Goal: Complete application form

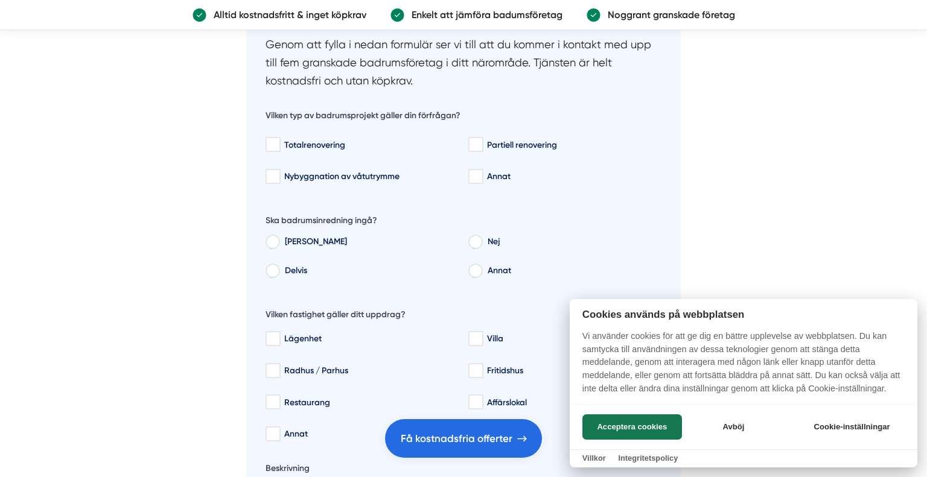
scroll to position [1979, 0]
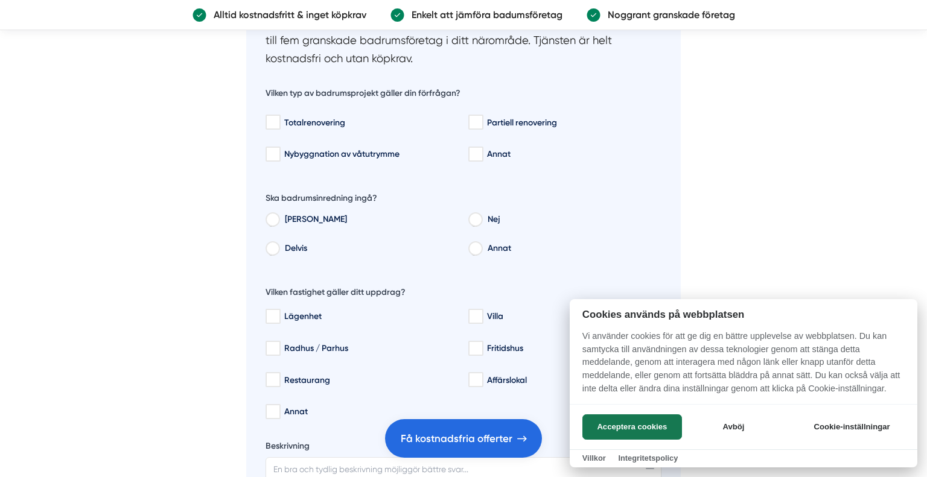
click at [485, 124] on div at bounding box center [463, 238] width 927 height 477
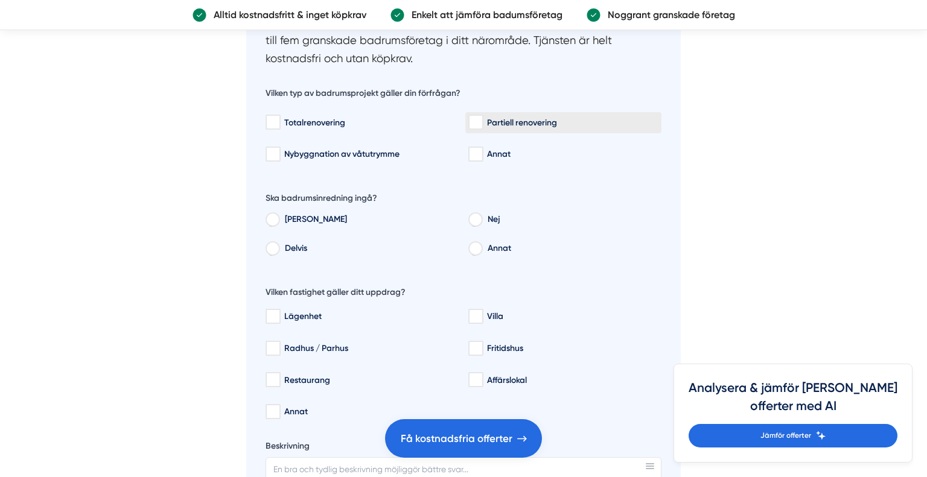
click at [478, 116] on input "Partiell renovering" at bounding box center [475, 122] width 14 height 12
checkbox input "true"
click at [471, 223] on input "Nej" at bounding box center [474, 221] width 13 height 11
radio input "true"
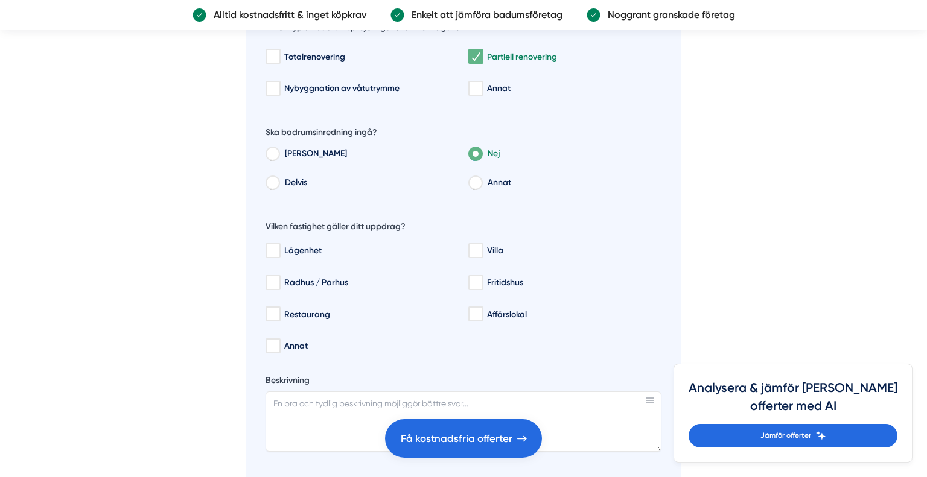
scroll to position [2078, 0]
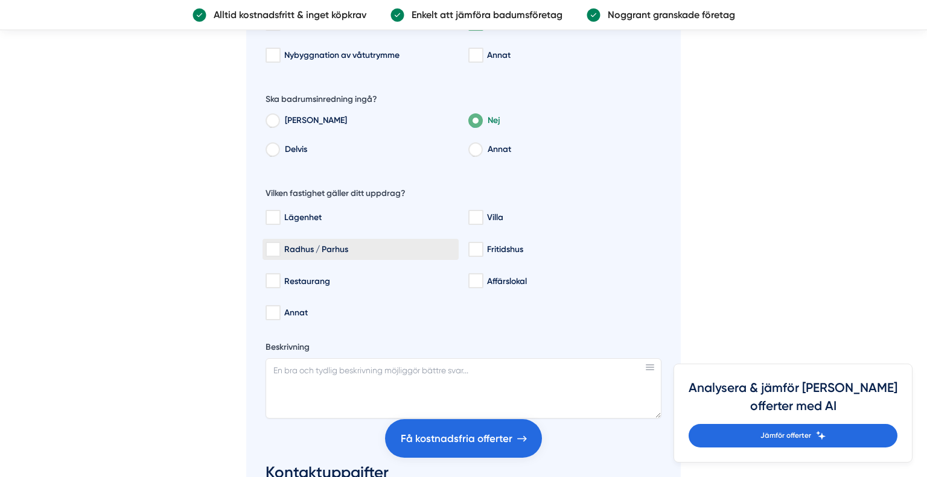
click at [275, 250] on input "Radhus / Parhus" at bounding box center [272, 250] width 14 height 12
checkbox input "true"
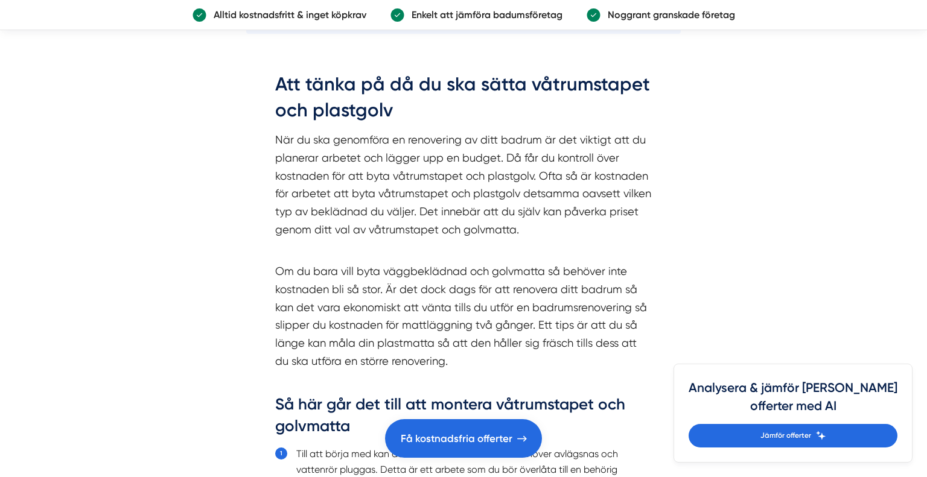
scroll to position [2968, 0]
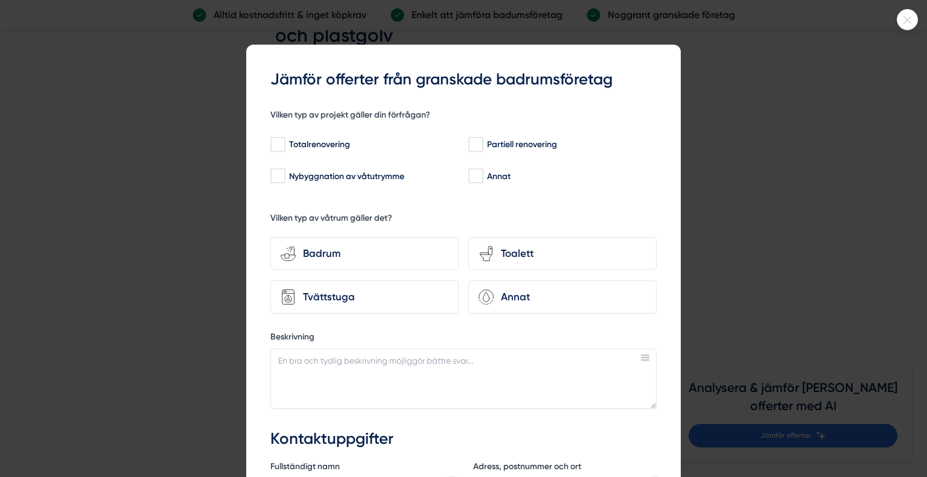
click at [909, 31] on div at bounding box center [463, 238] width 927 height 477
